Goal: Obtain resource: Download file/media

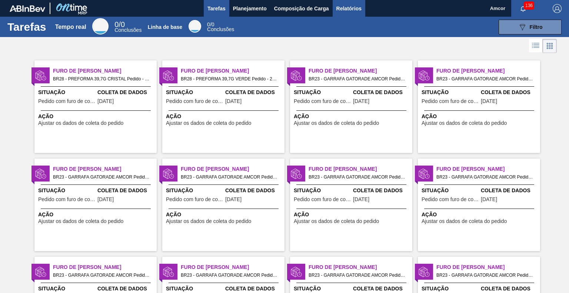
click at [337, 4] on font "Relatórios" at bounding box center [348, 8] width 25 height 9
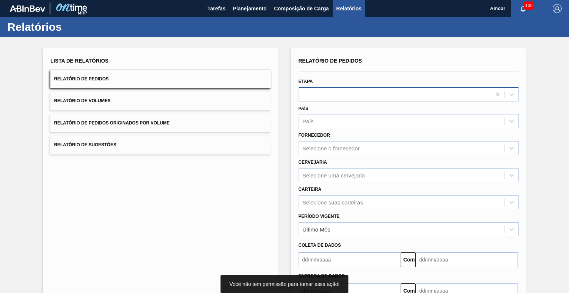
click at [347, 96] on div at bounding box center [395, 94] width 192 height 11
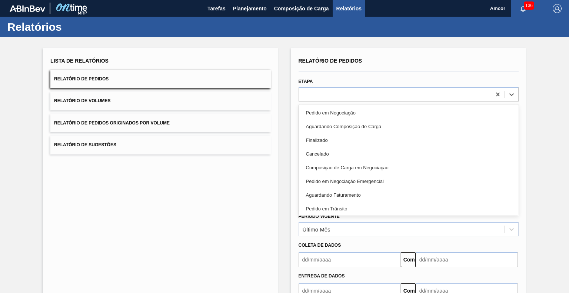
click at [345, 193] on font "Aguardando Faturamento" at bounding box center [333, 195] width 55 height 6
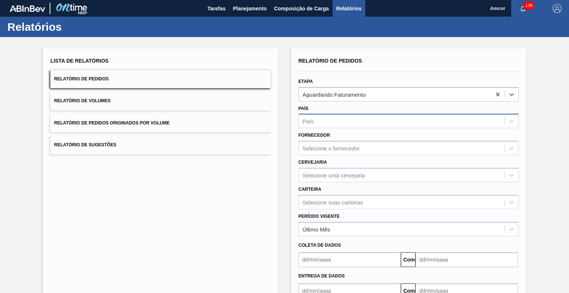
click at [342, 122] on div "País" at bounding box center [402, 121] width 206 height 11
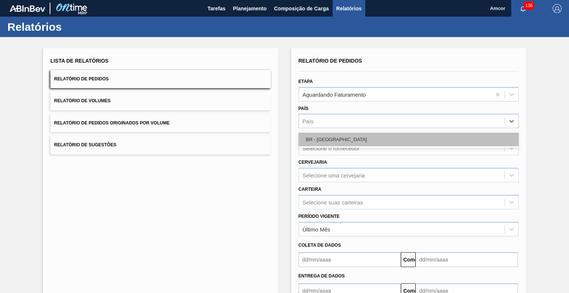
click at [354, 141] on div "BR - [GEOGRAPHIC_DATA]" at bounding box center [409, 140] width 220 height 14
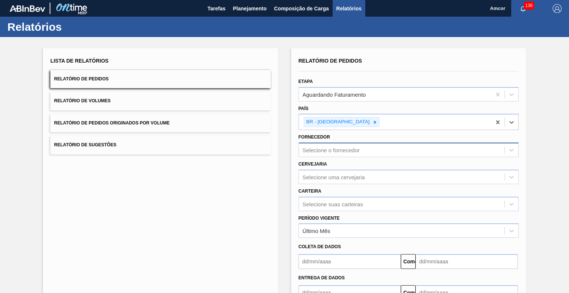
click at [356, 146] on div "Selecione o fornecedor" at bounding box center [402, 150] width 206 height 11
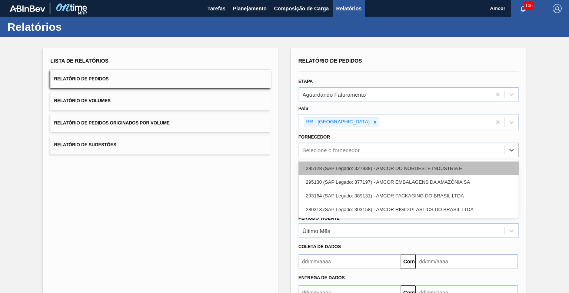
click at [388, 164] on div "295128 (SAP Legado: 327938) - AMCOR DO NORDESTE INDÚSTRIA E" at bounding box center [409, 169] width 220 height 14
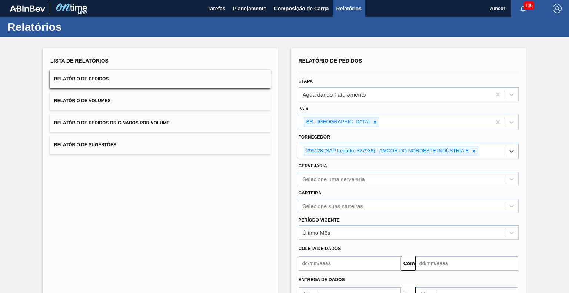
click at [481, 149] on div "295128 (SAP Legado: 327938) - AMCOR DO NORDESTE INDÚSTRIA E" at bounding box center [402, 150] width 206 height 15
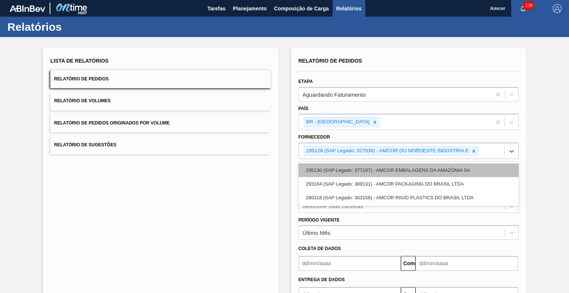
click at [454, 167] on font "295130 (SAP Legado: 377197) - AMCOR EMBALAGENS DA AMAZÔNIA SA" at bounding box center [388, 170] width 164 height 6
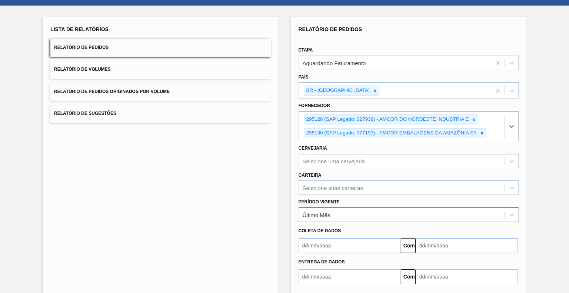
scroll to position [65, 0]
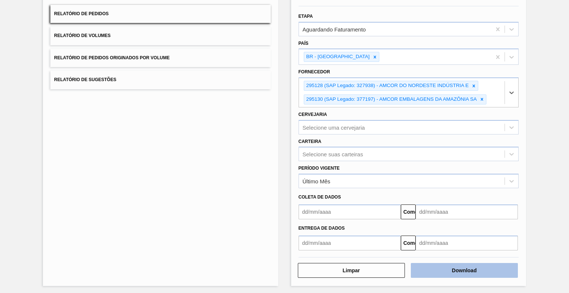
click at [420, 263] on button "Download" at bounding box center [464, 270] width 107 height 15
